Goal: Navigation & Orientation: Find specific page/section

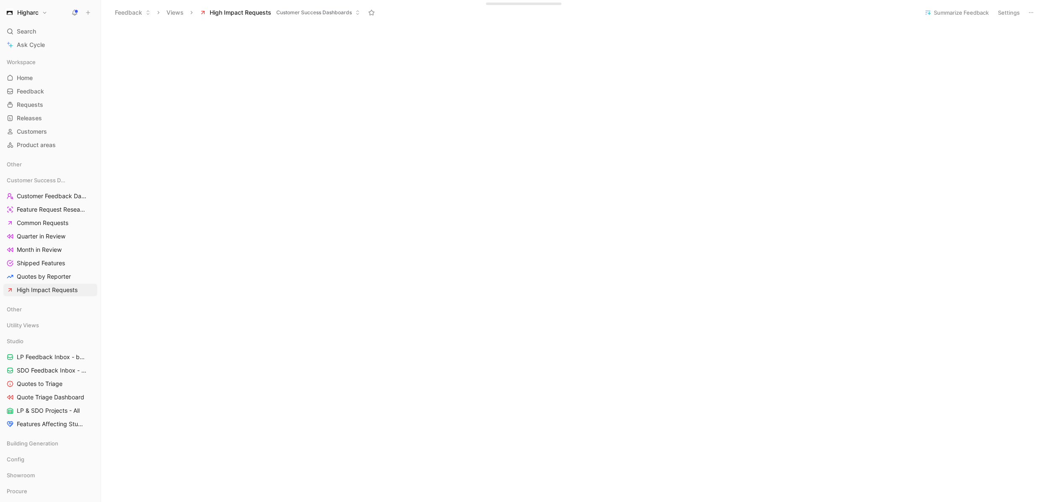
scroll to position [191, 0]
click at [57, 273] on span "Quotes by Reporter" at bounding box center [44, 276] width 54 height 8
click at [54, 287] on span "High Impact Requests" at bounding box center [47, 290] width 61 height 8
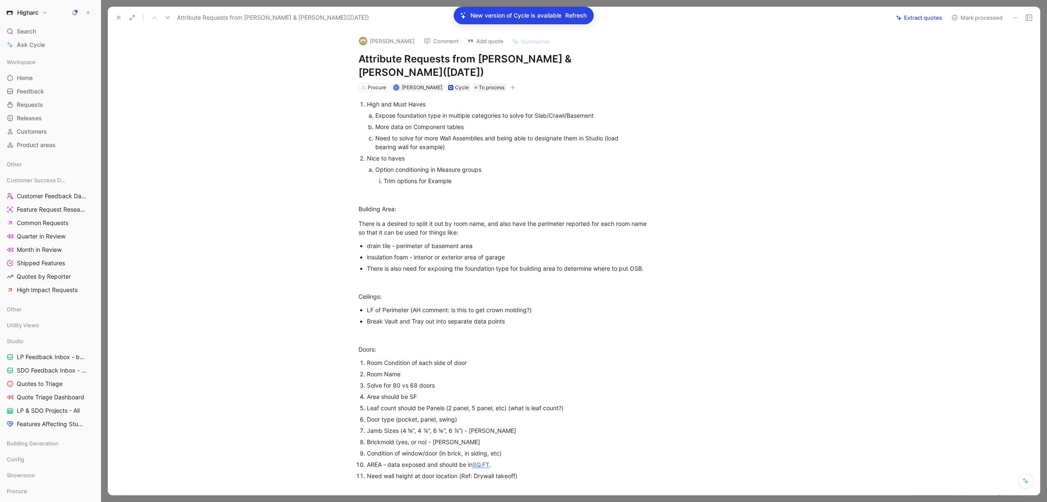
scroll to position [1061, 0]
